Goal: Information Seeking & Learning: Learn about a topic

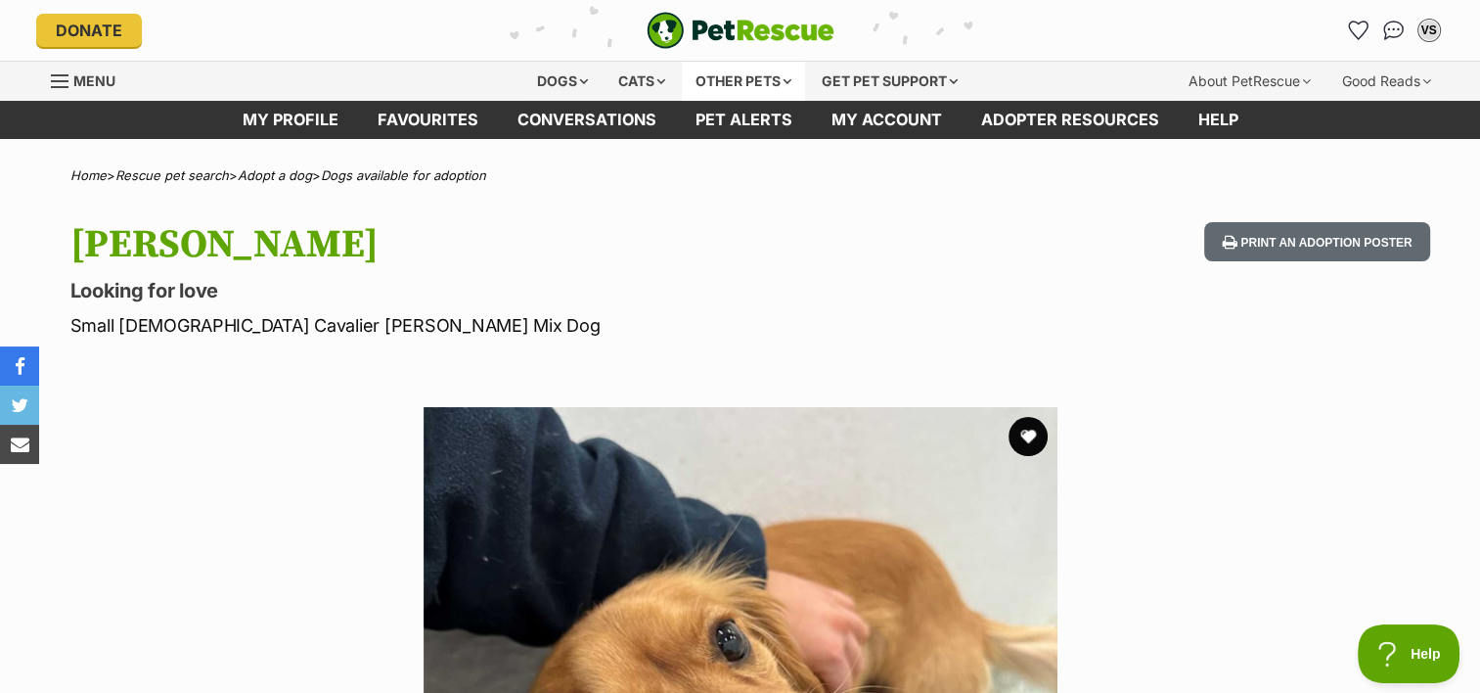
click at [748, 74] on div "Other pets" at bounding box center [743, 81] width 123 height 39
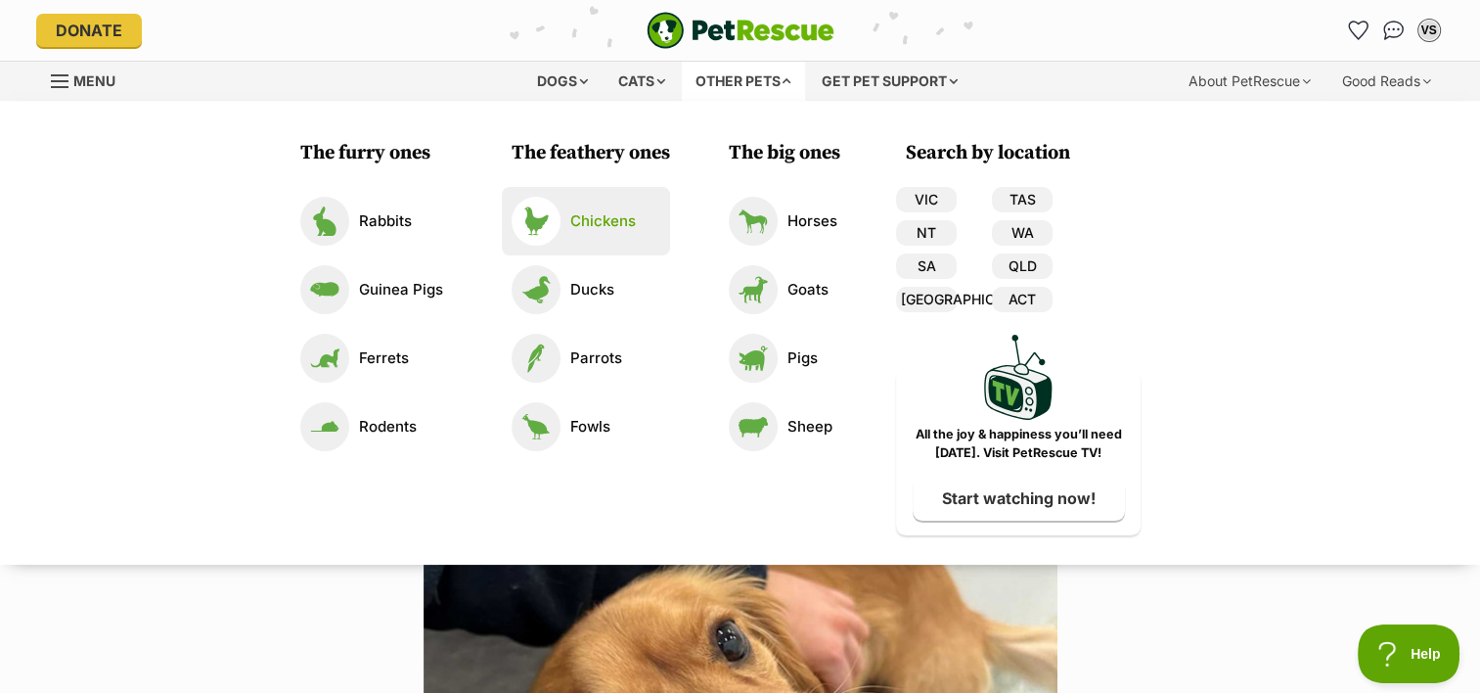
click at [592, 223] on p "Chickens" at bounding box center [603, 221] width 66 height 23
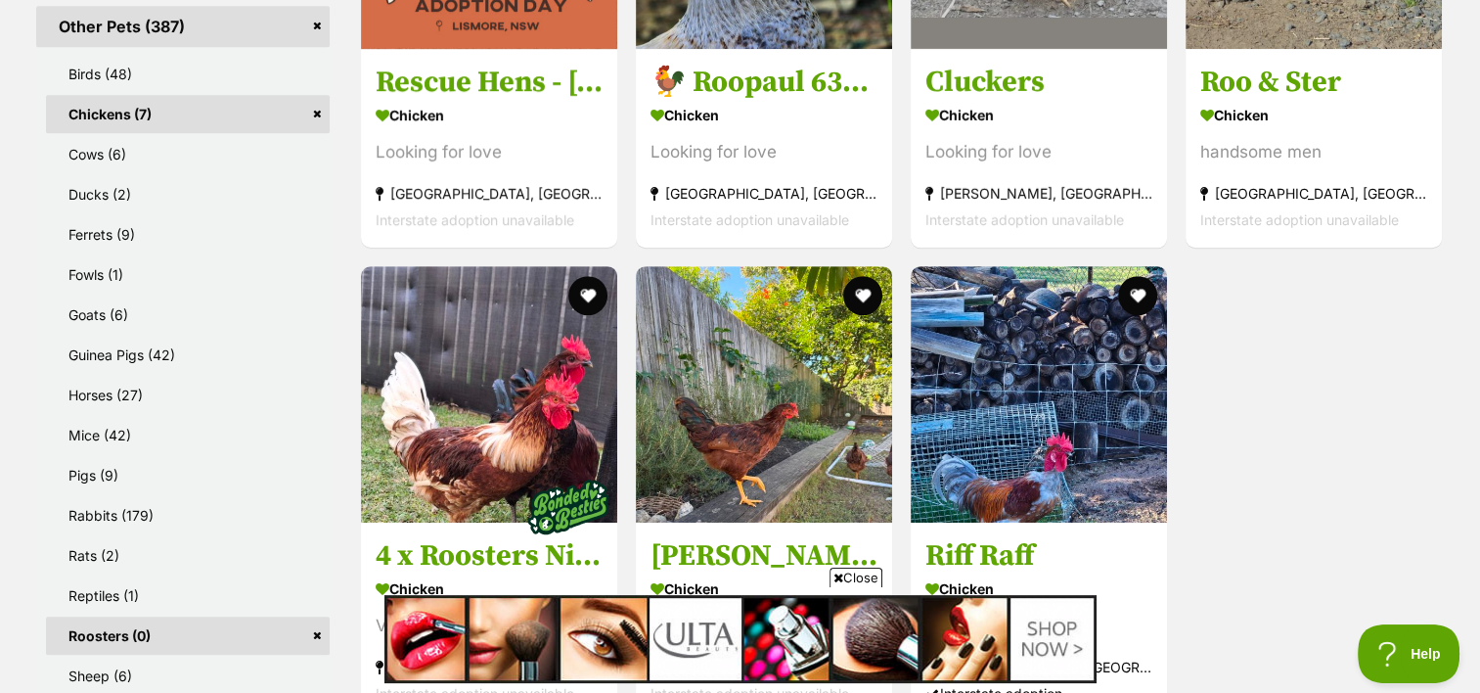
scroll to position [978, 0]
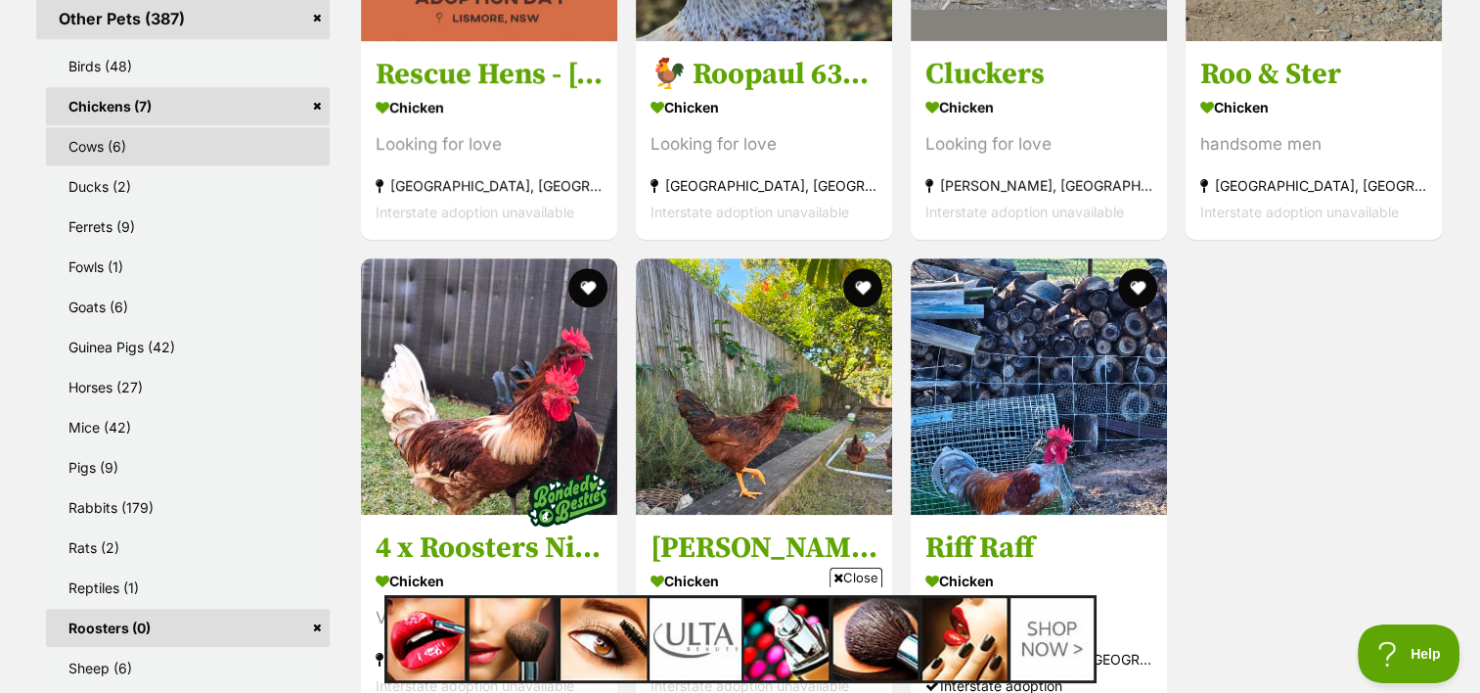
click at [88, 144] on link "Cows (6)" at bounding box center [188, 146] width 284 height 38
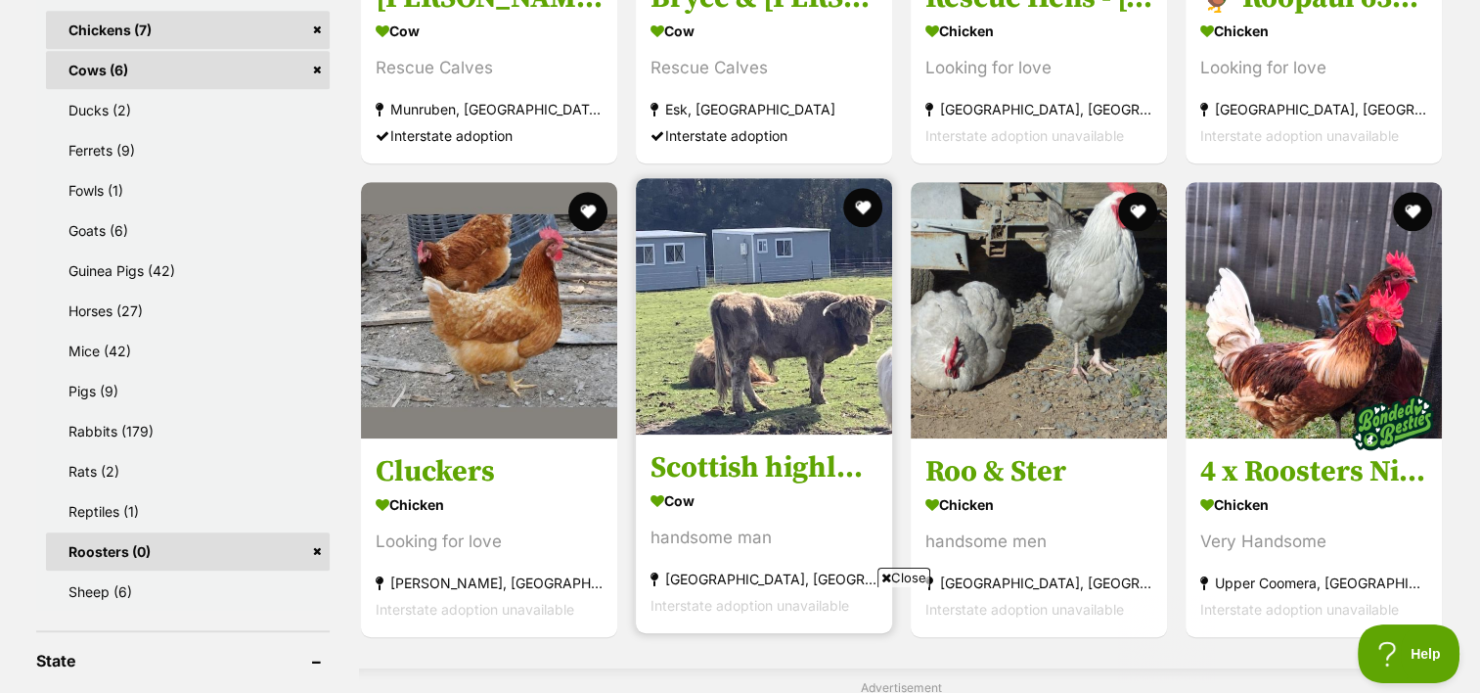
scroll to position [1174, 0]
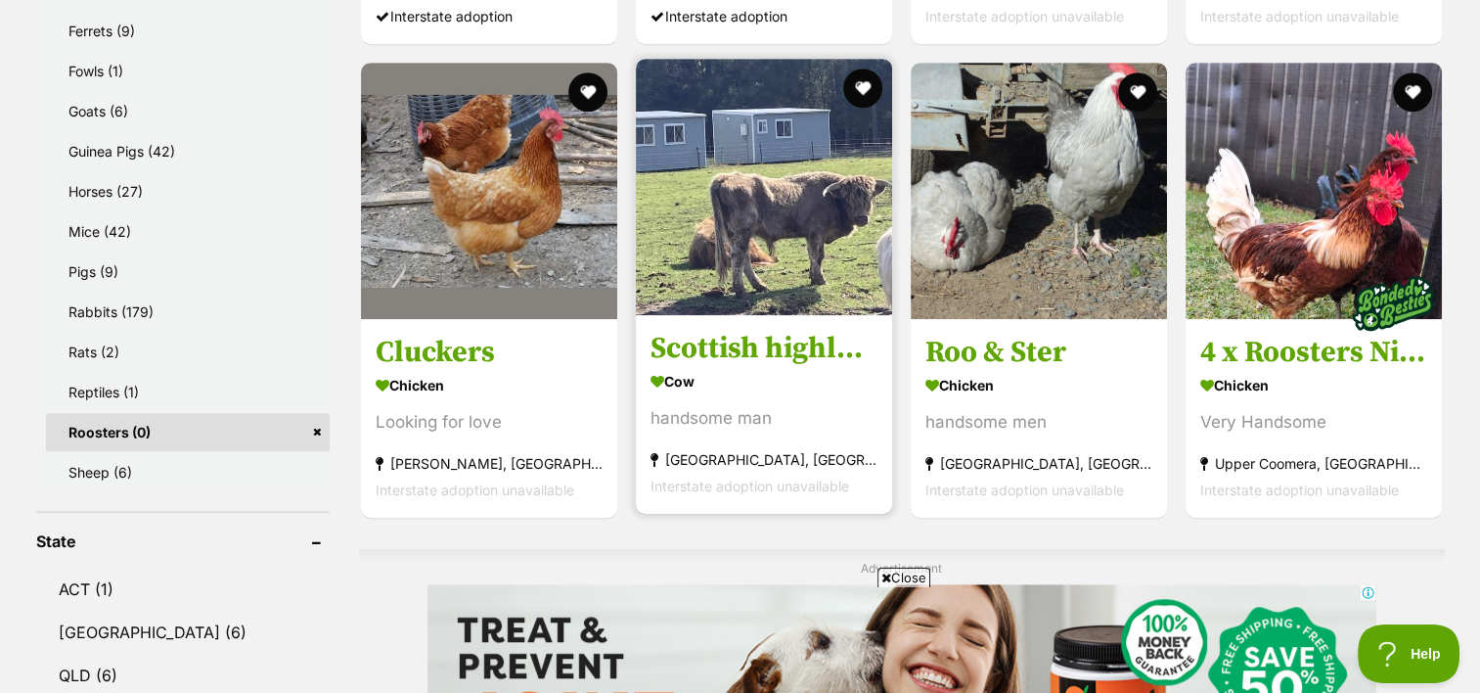
click at [839, 223] on img at bounding box center [764, 187] width 256 height 256
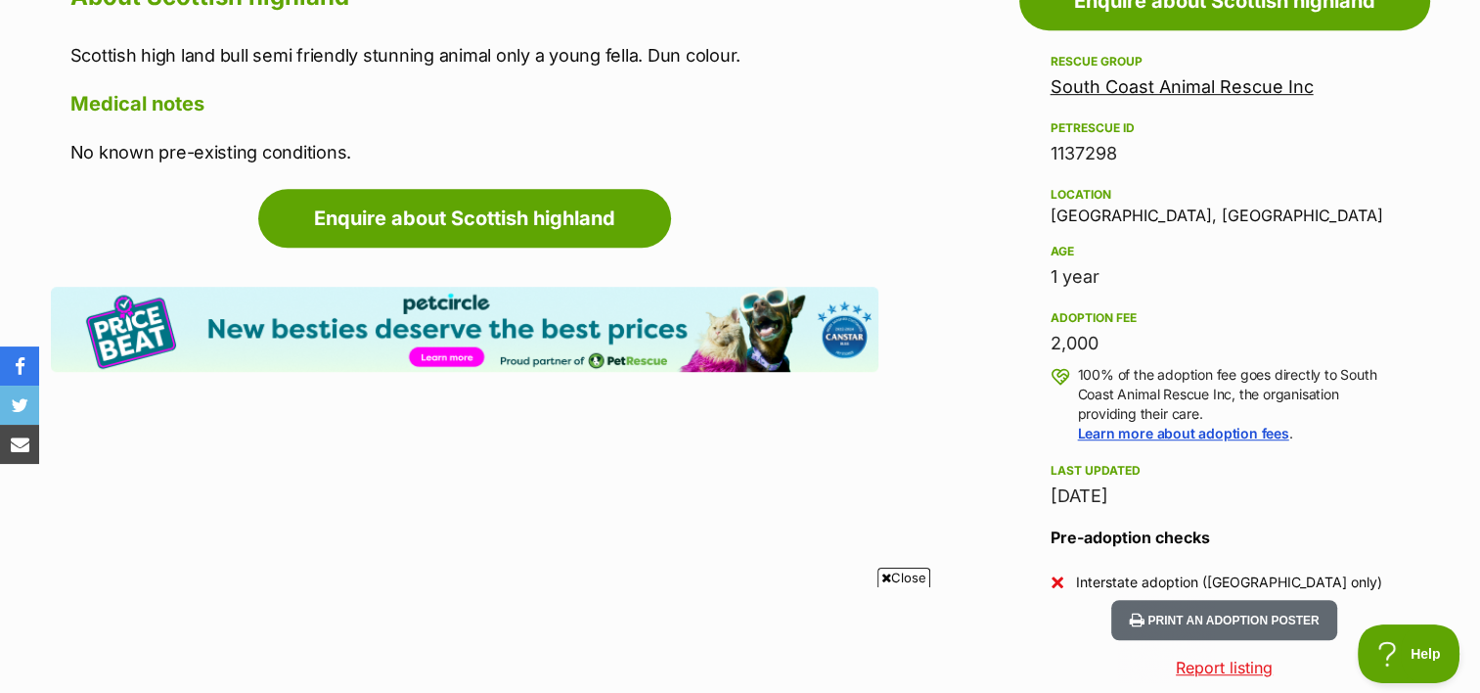
scroll to position [1174, 0]
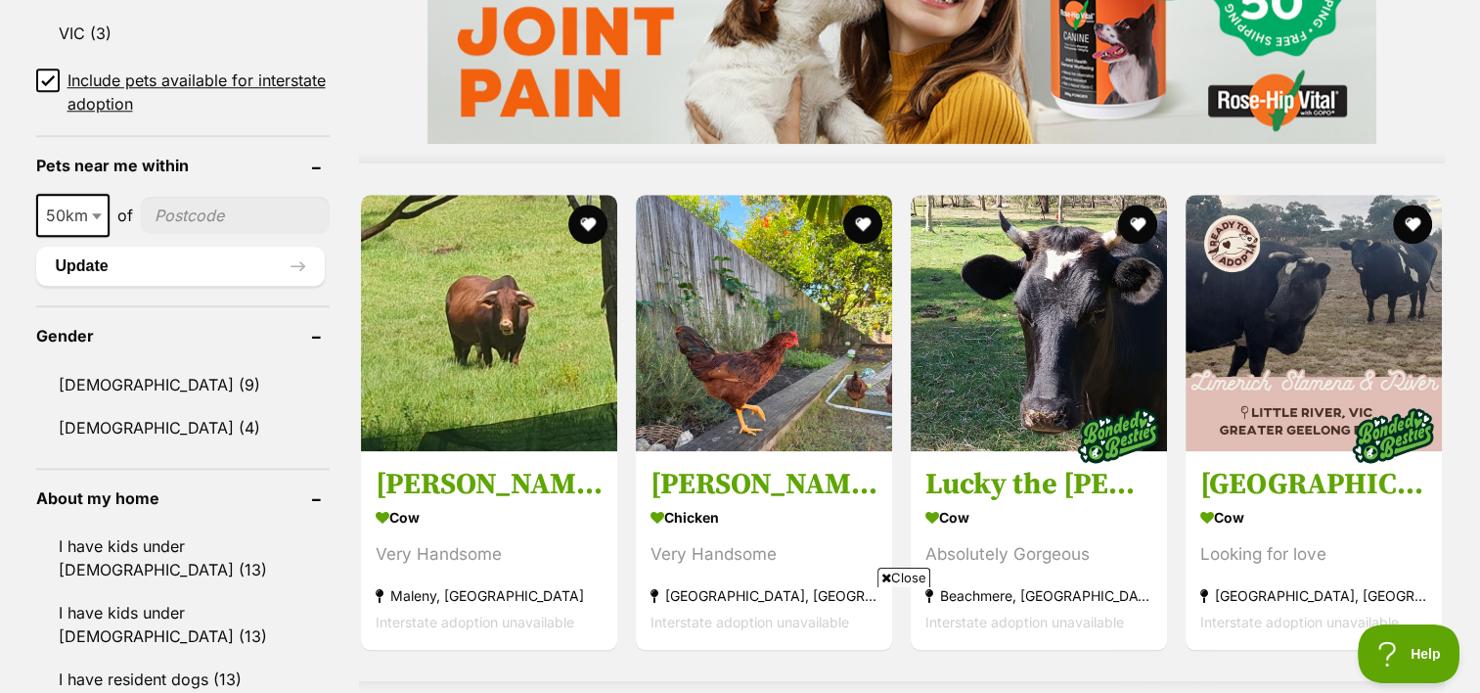
scroll to position [1957, 0]
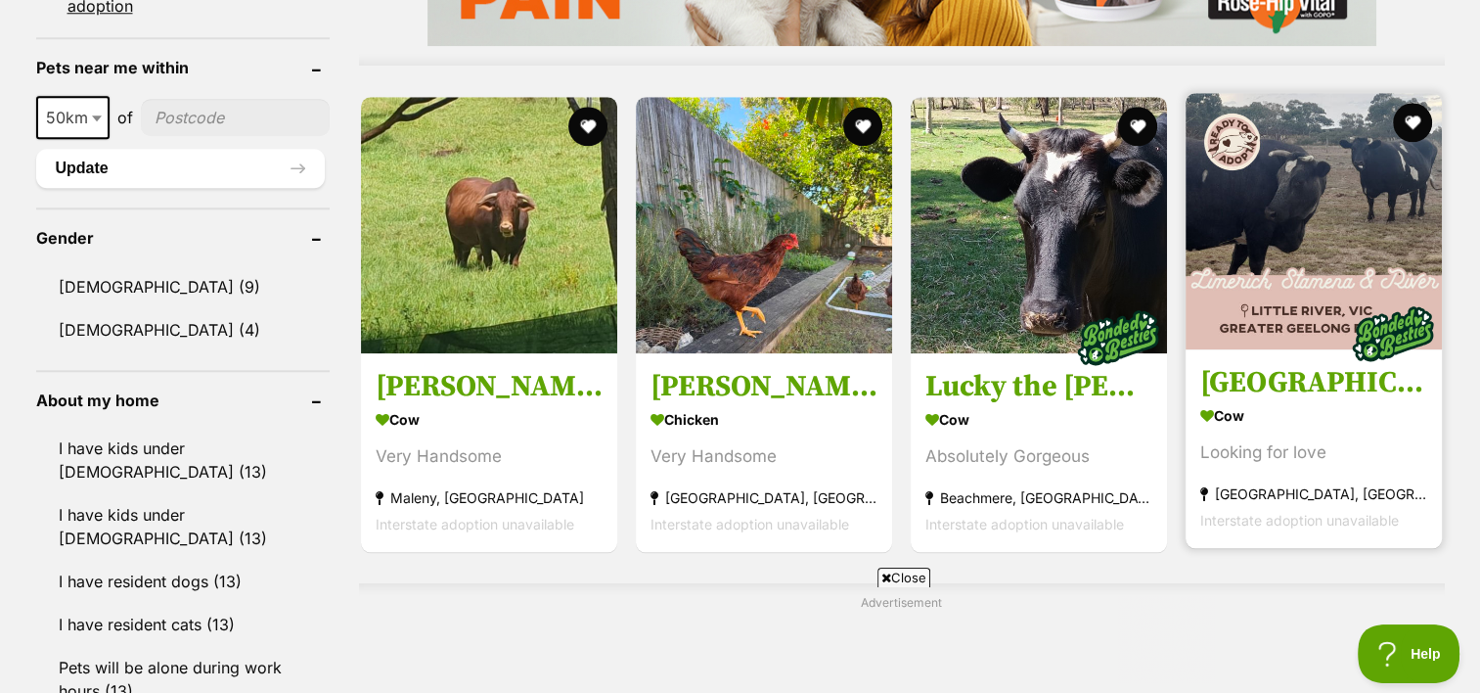
click at [1293, 220] on img at bounding box center [1314, 221] width 256 height 256
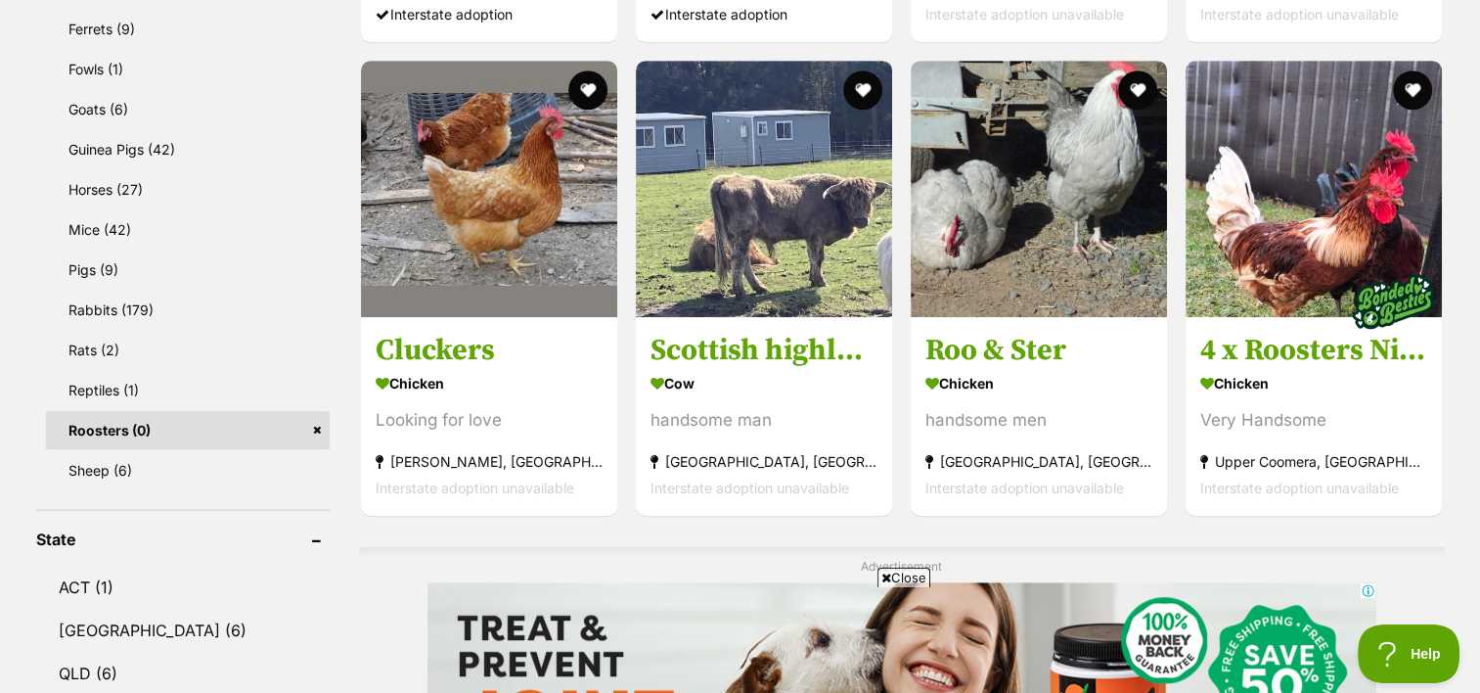
scroll to position [1174, 0]
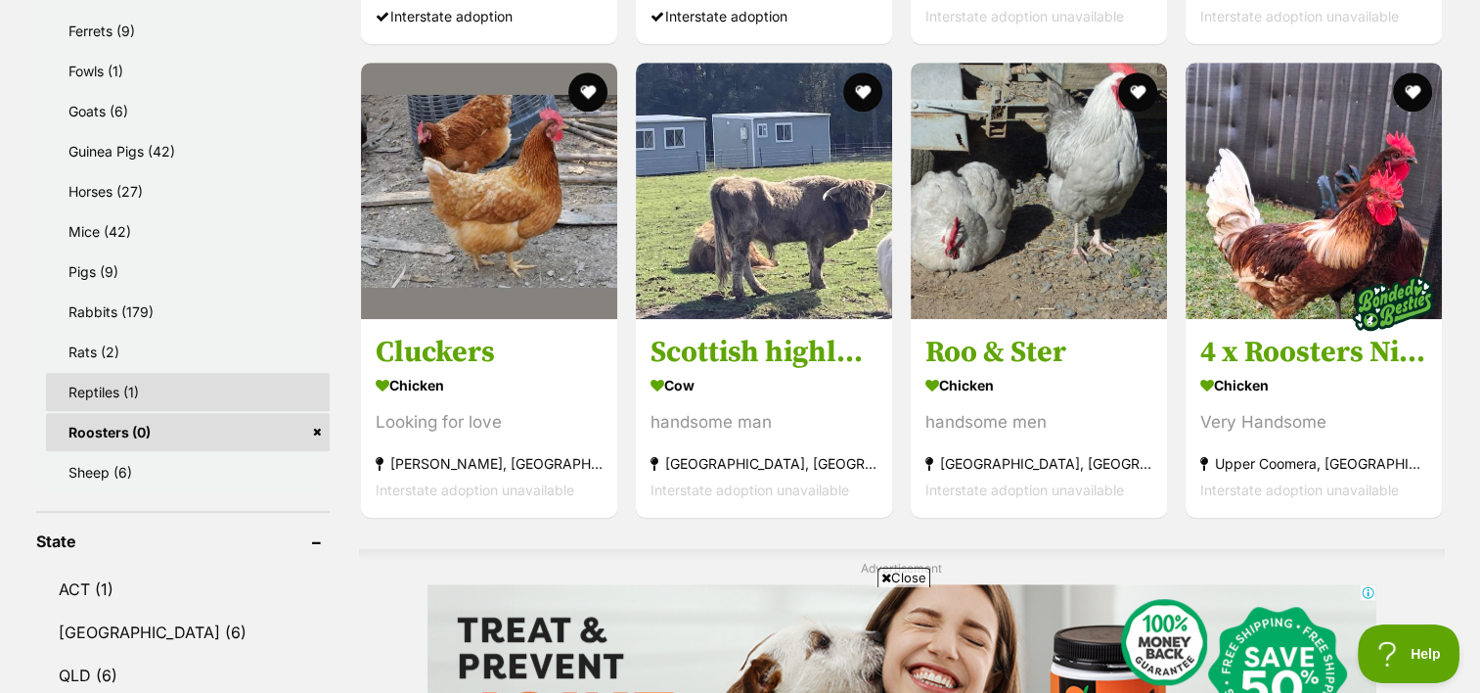
click at [97, 384] on link "Reptiles (1)" at bounding box center [188, 392] width 284 height 38
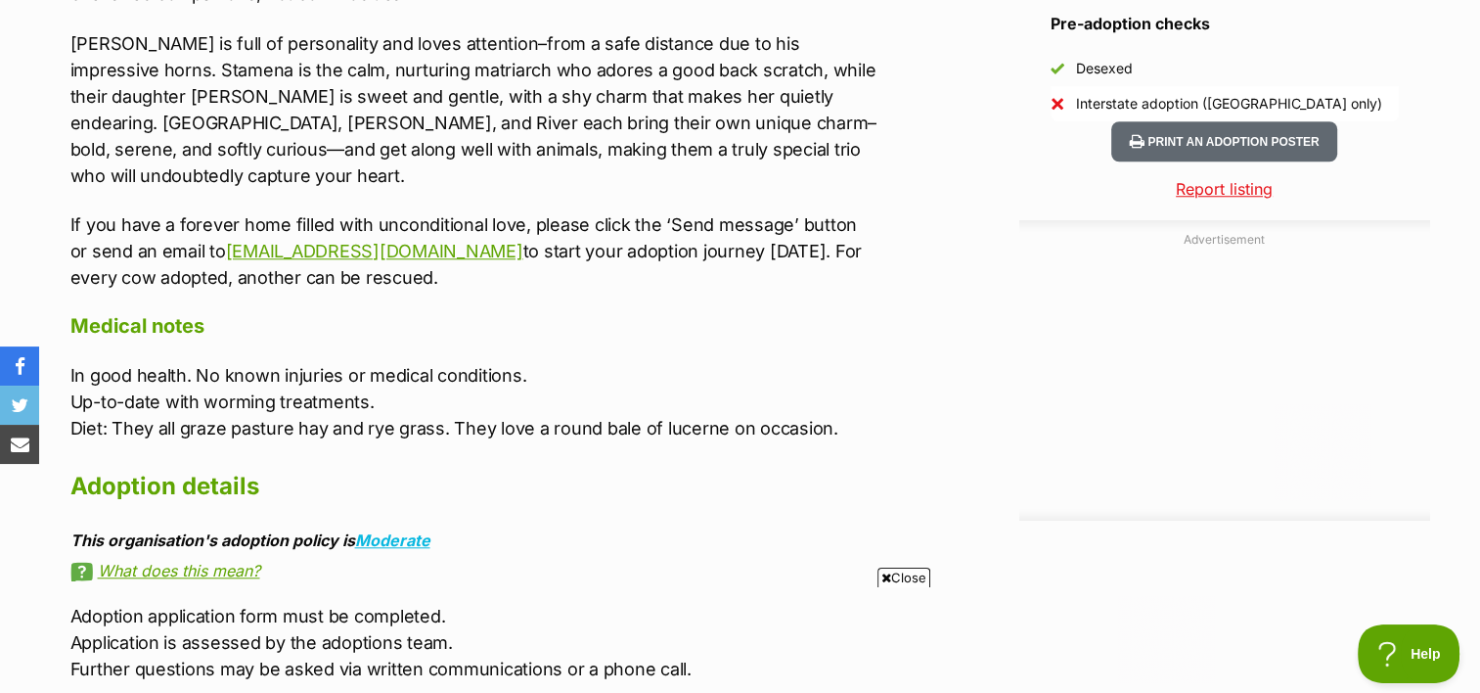
scroll to position [1859, 0]
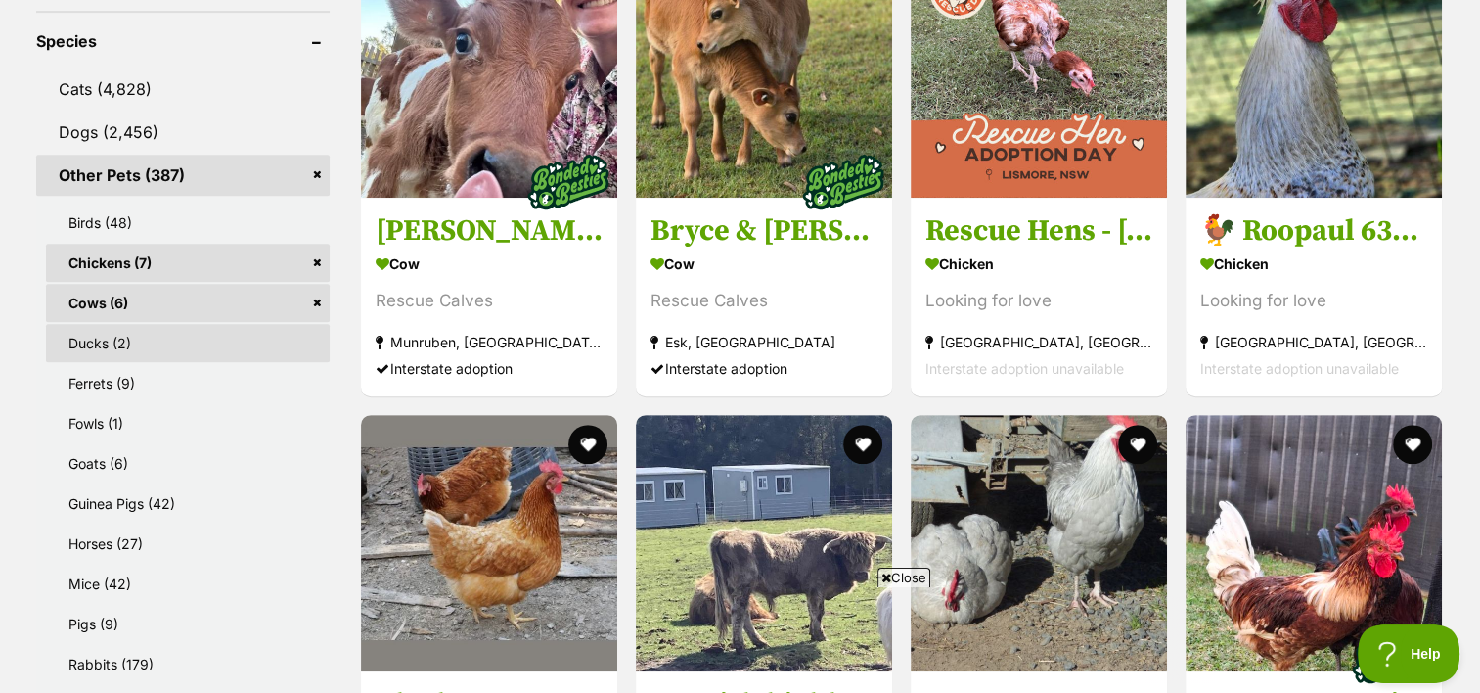
scroll to position [881, 0]
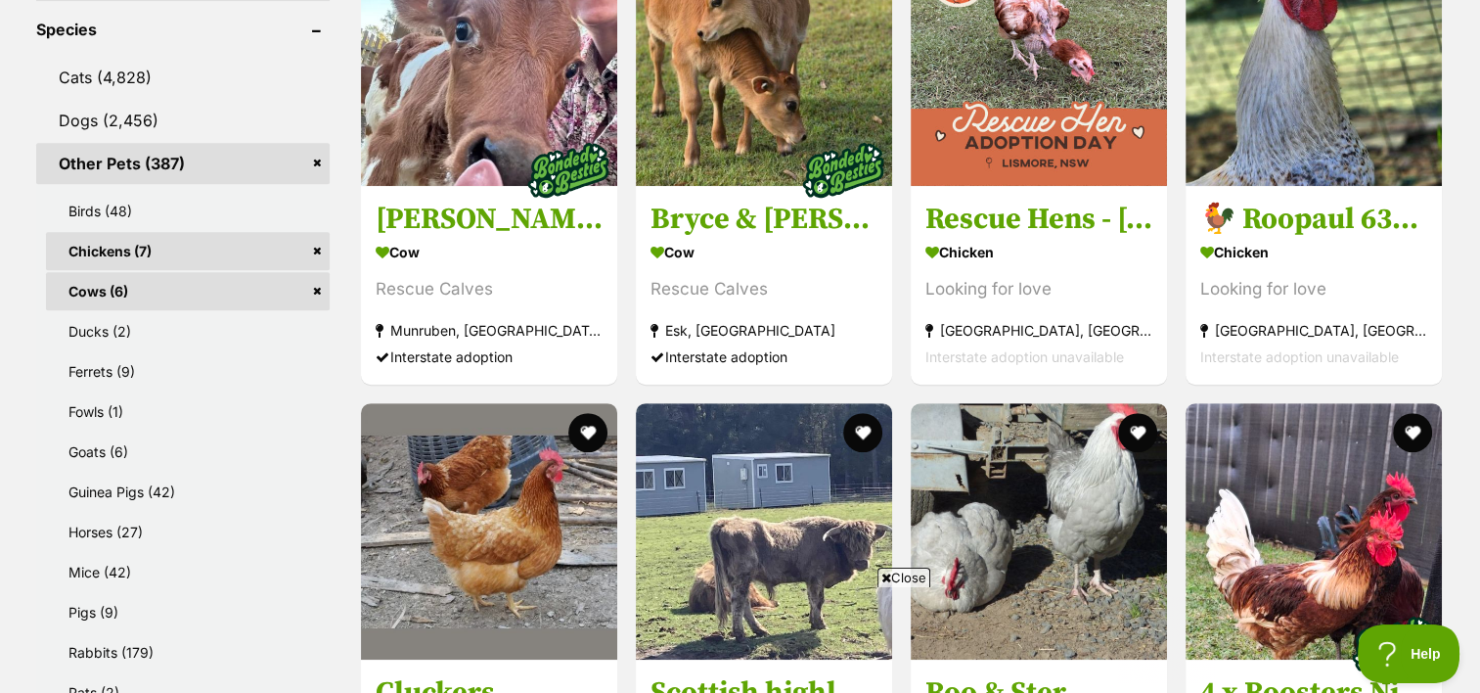
click at [229, 272] on link "Cows (6)" at bounding box center [188, 291] width 284 height 38
click at [316, 272] on link "Cows (6)" at bounding box center [188, 291] width 284 height 38
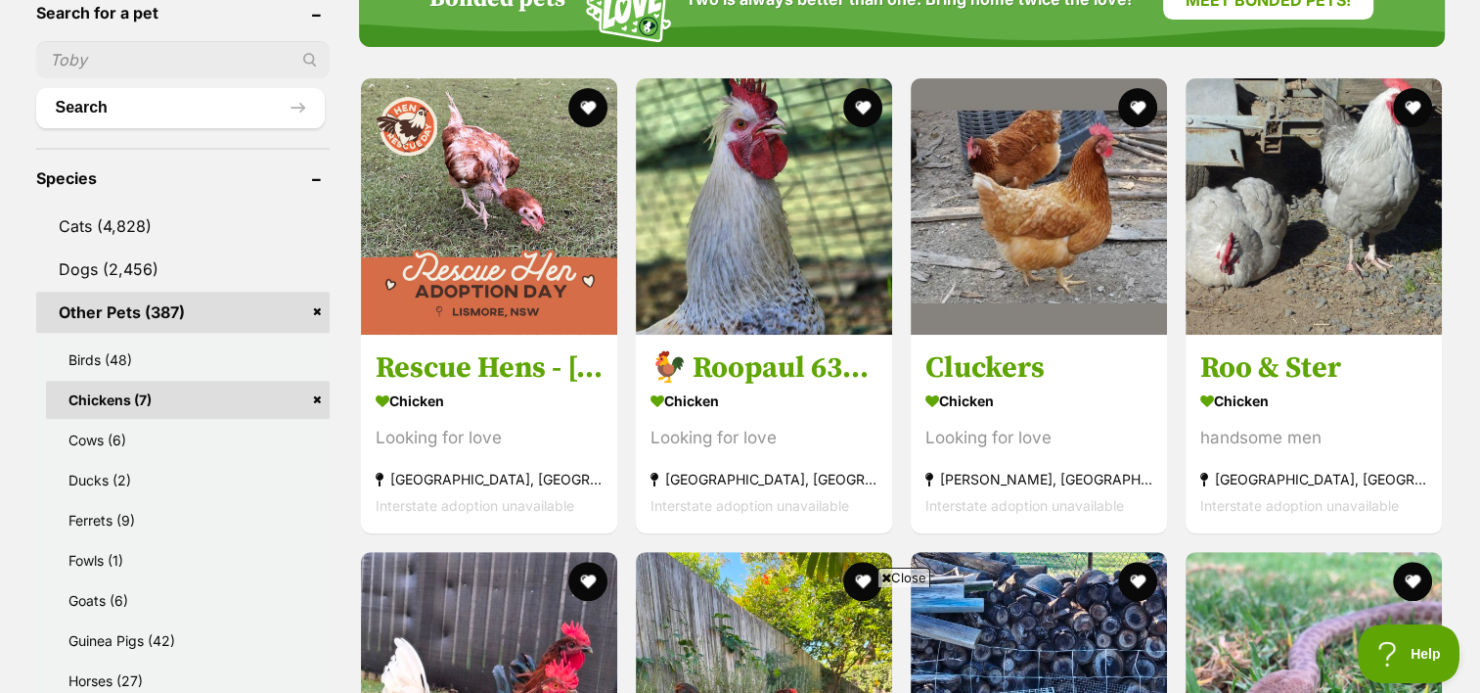
click at [317, 309] on link "Other Pets (387)" at bounding box center [183, 312] width 294 height 41
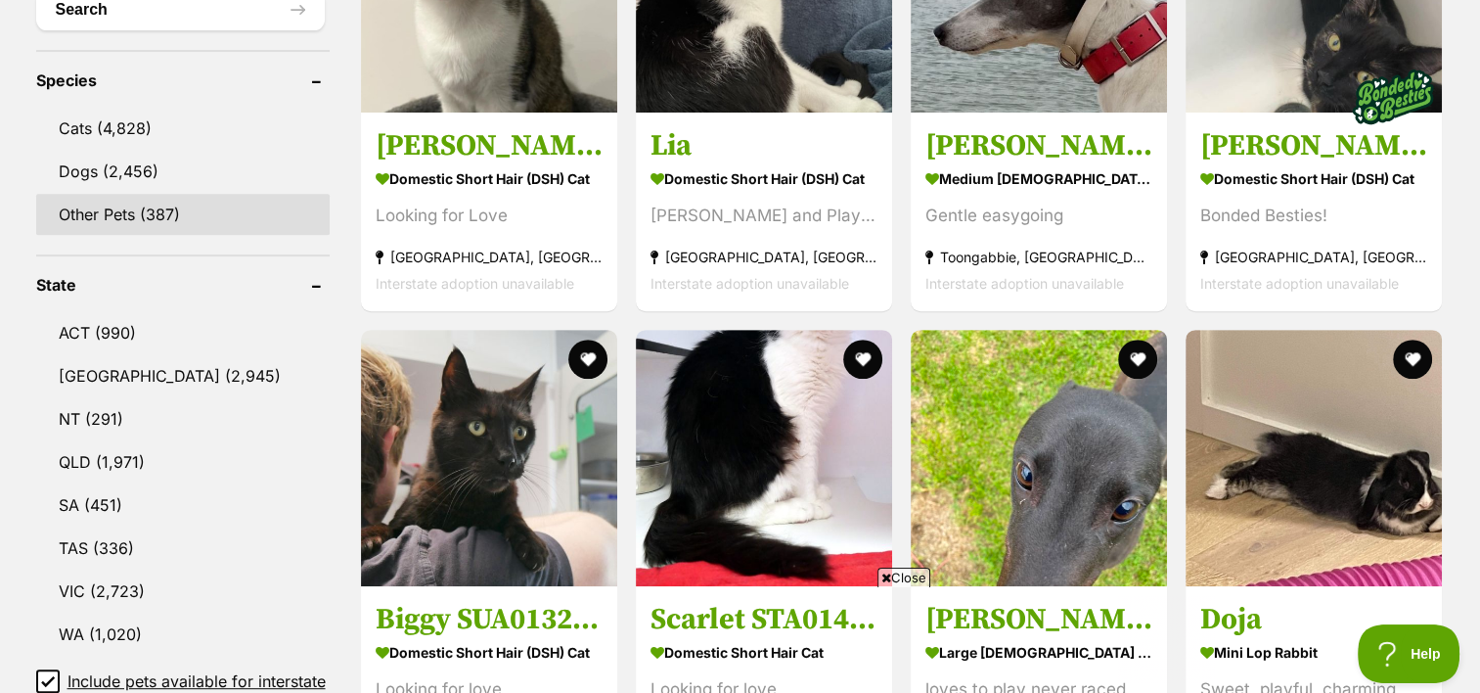
click at [144, 200] on link "Other Pets (387)" at bounding box center [183, 214] width 294 height 41
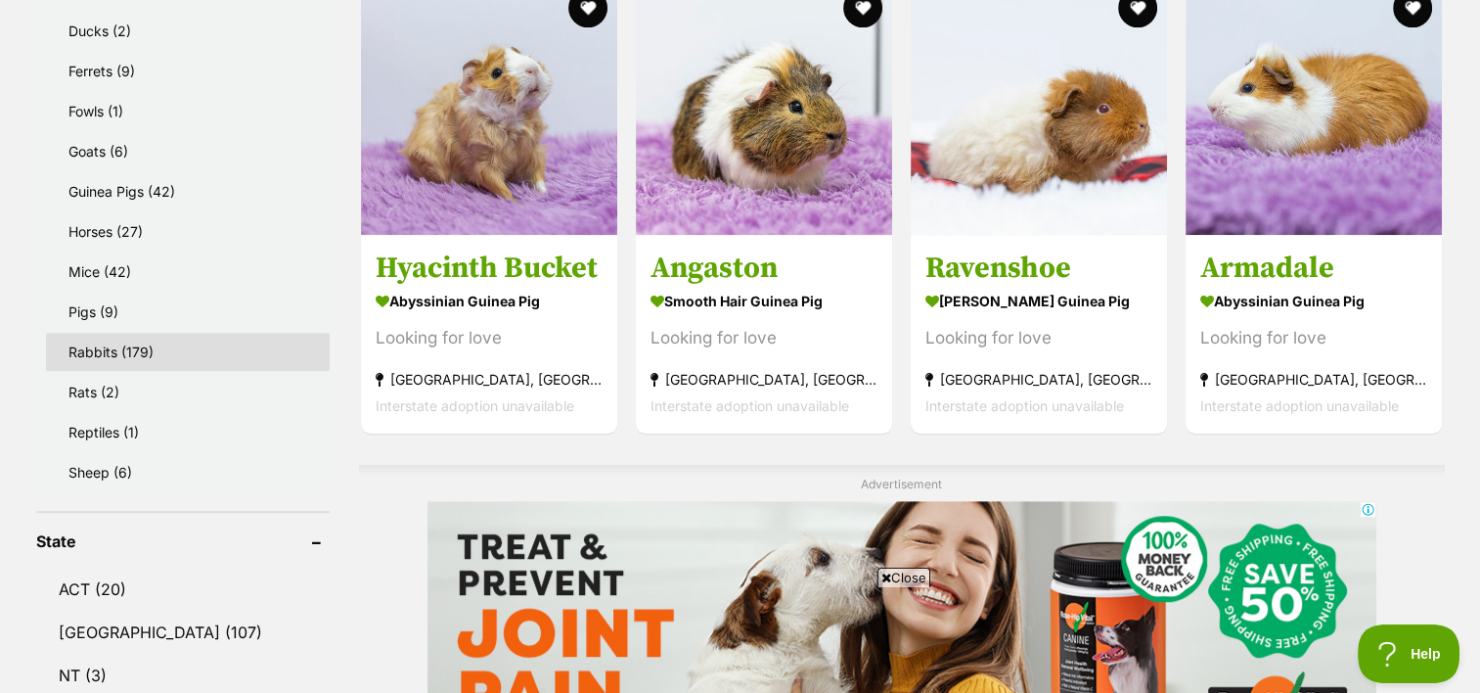
scroll to position [1370, 0]
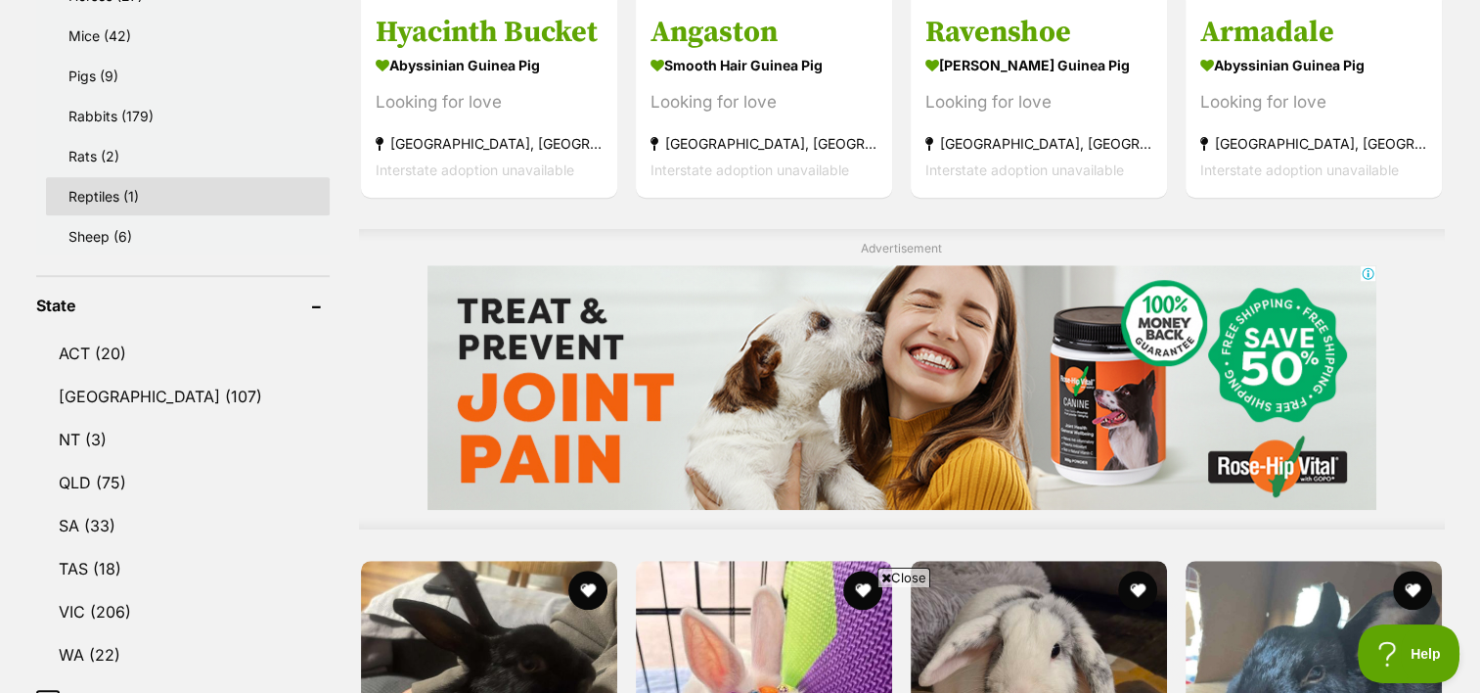
click at [128, 192] on link "Reptiles (1)" at bounding box center [188, 196] width 284 height 38
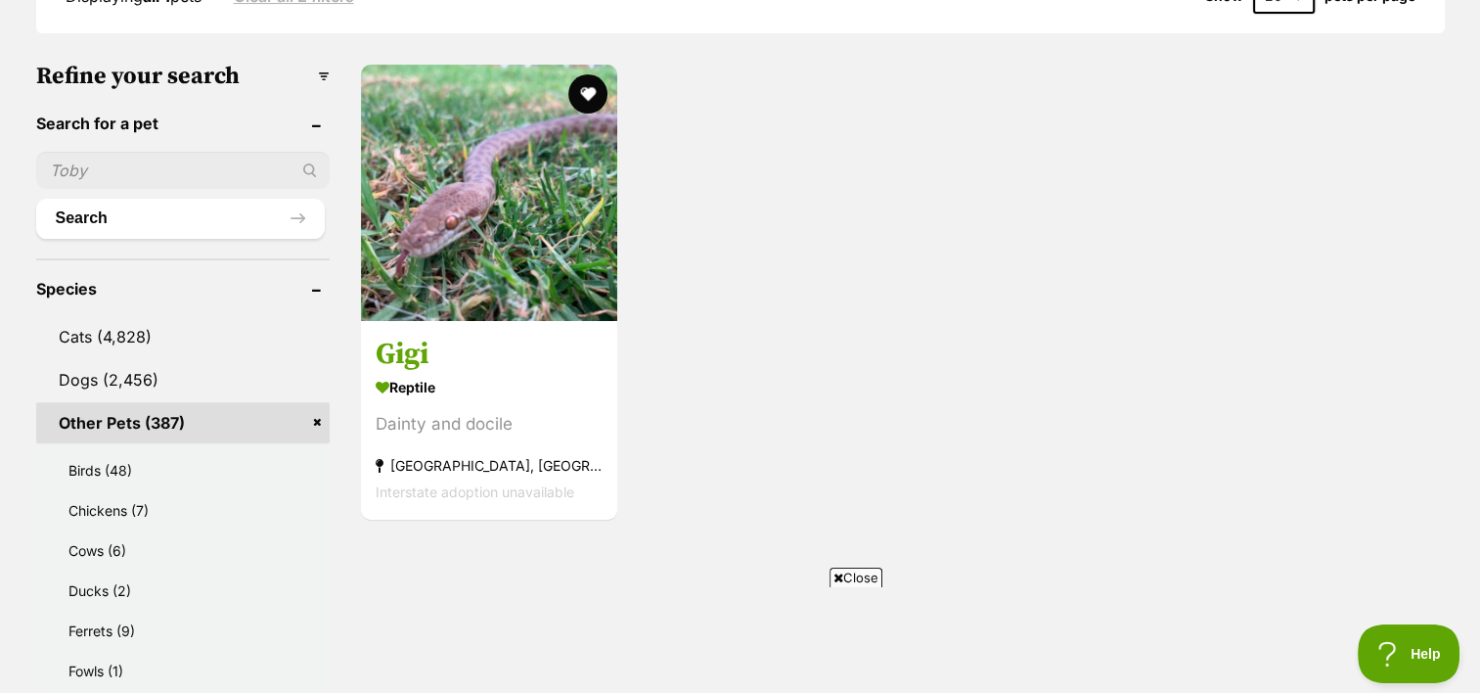
scroll to position [587, 0]
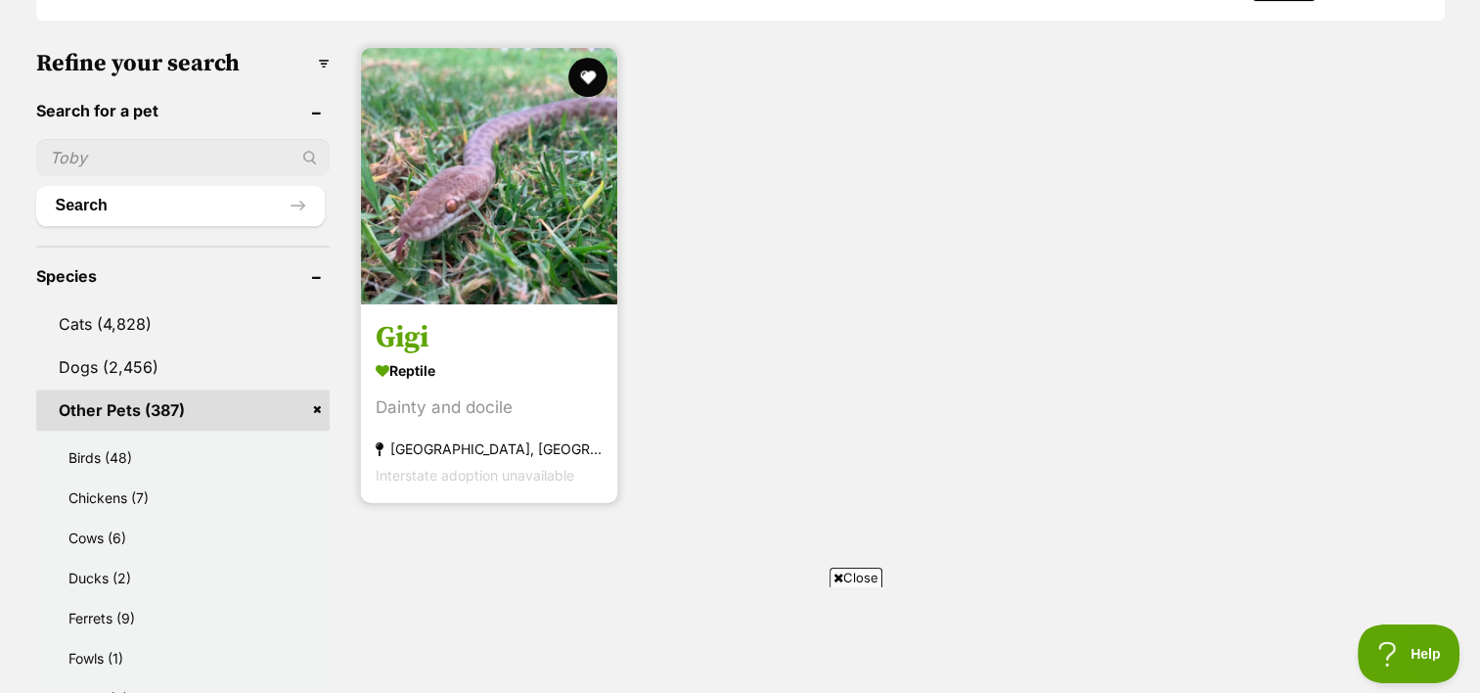
click at [506, 201] on img at bounding box center [489, 176] width 256 height 256
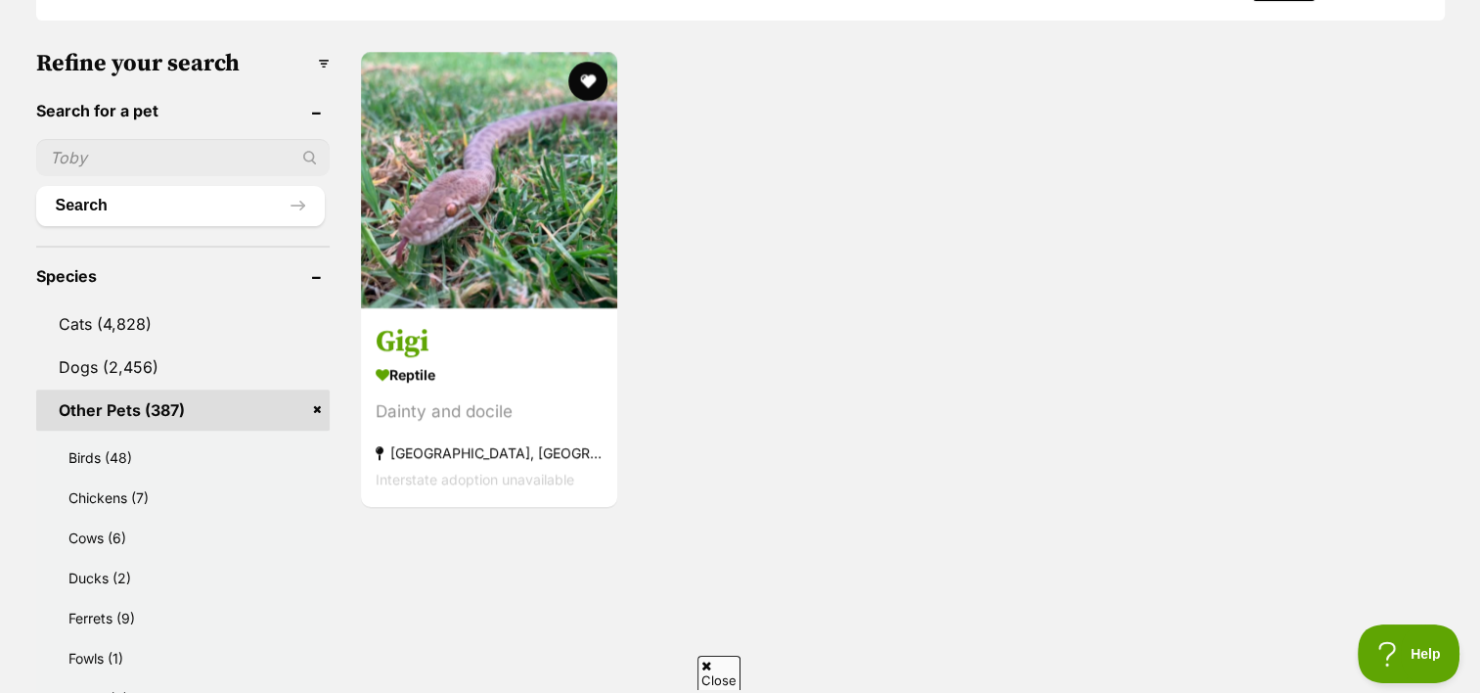
scroll to position [0, 0]
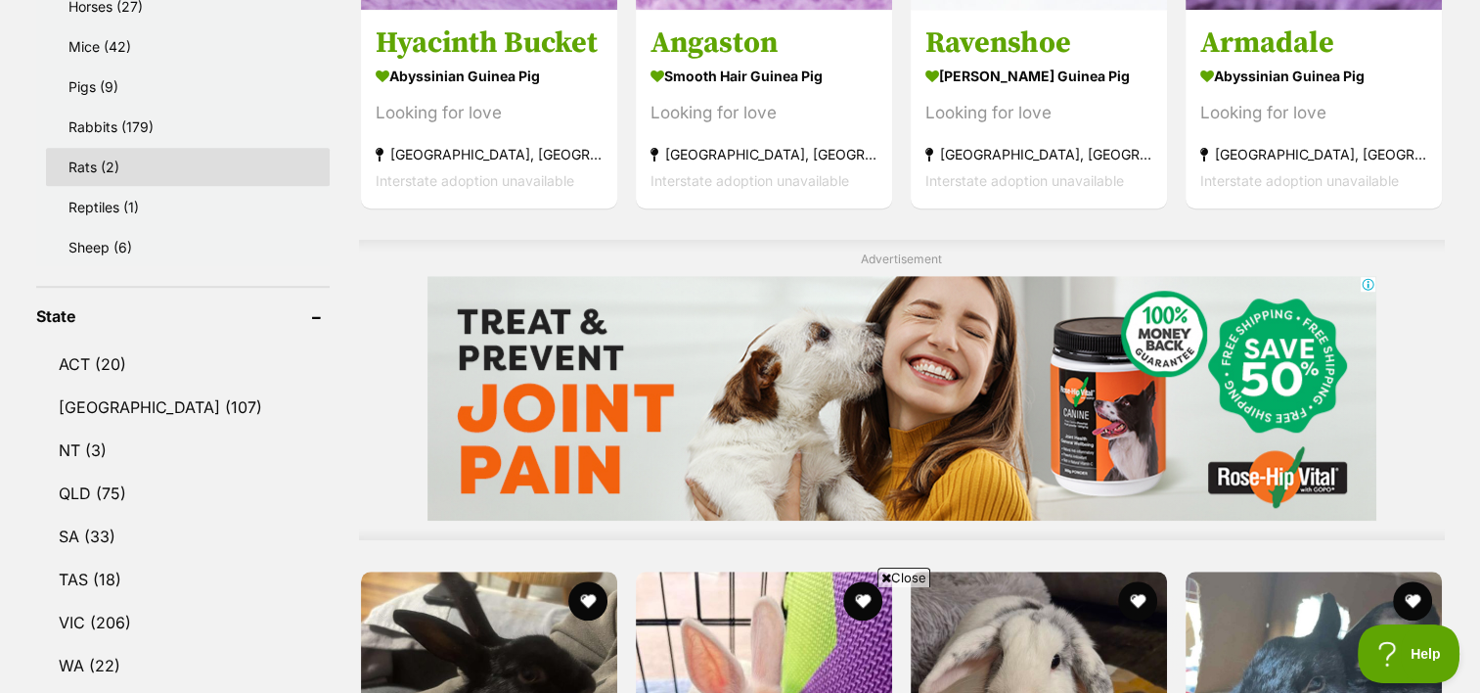
click at [104, 164] on link "Rats (2)" at bounding box center [188, 167] width 284 height 38
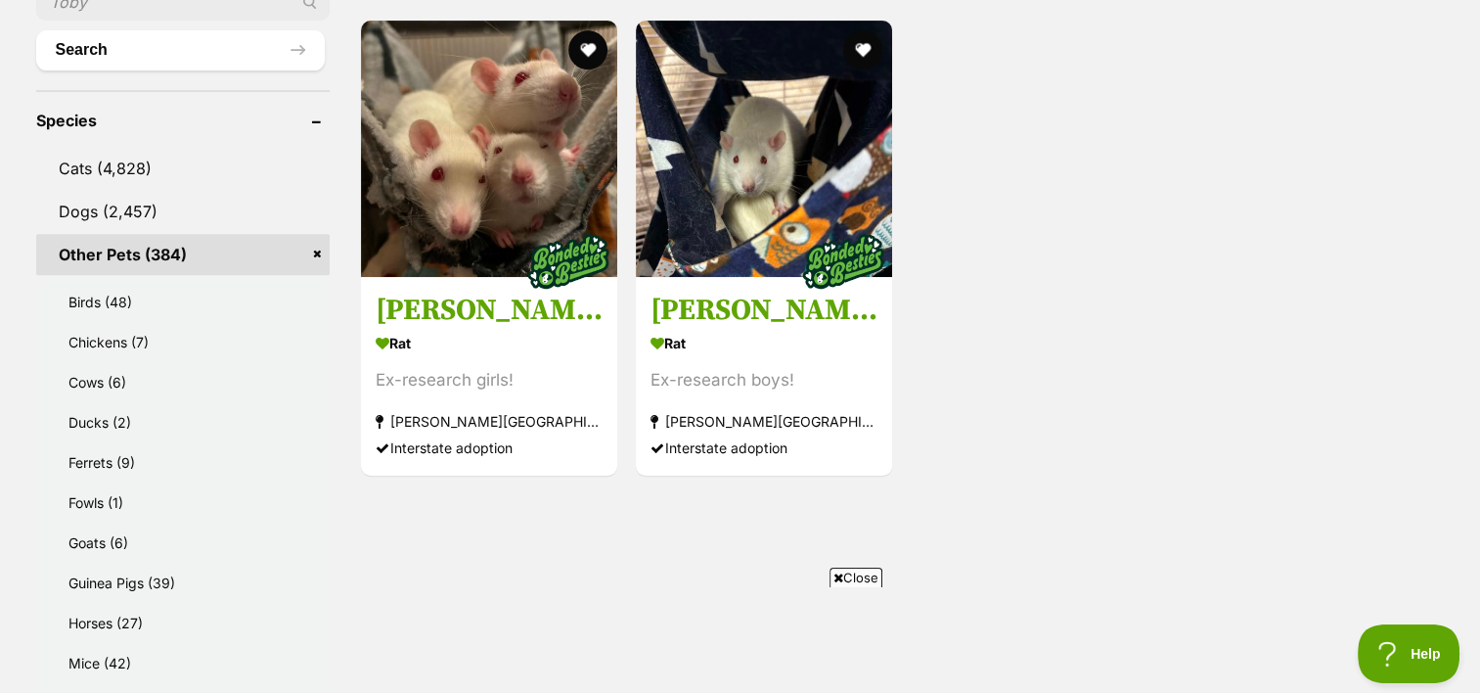
scroll to position [783, 0]
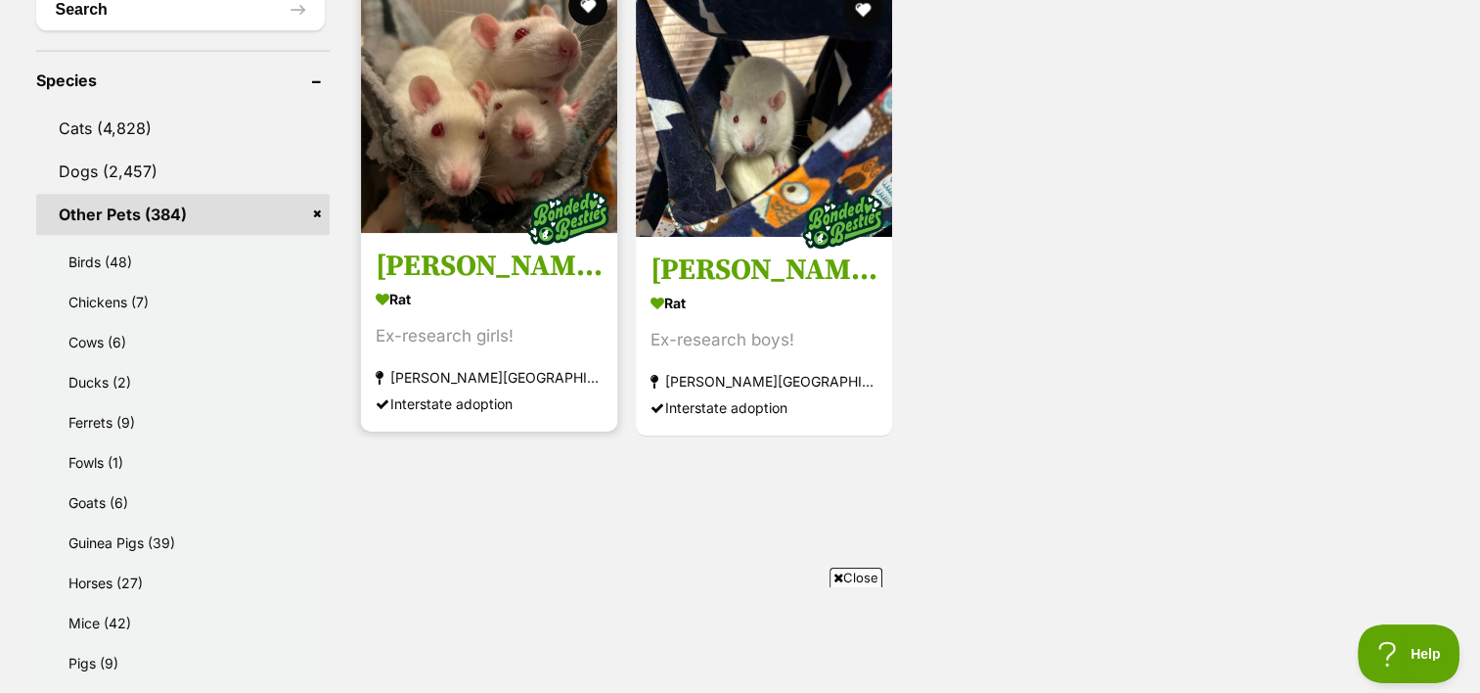
click at [536, 258] on img at bounding box center [569, 217] width 98 height 98
